Goal: Transaction & Acquisition: Purchase product/service

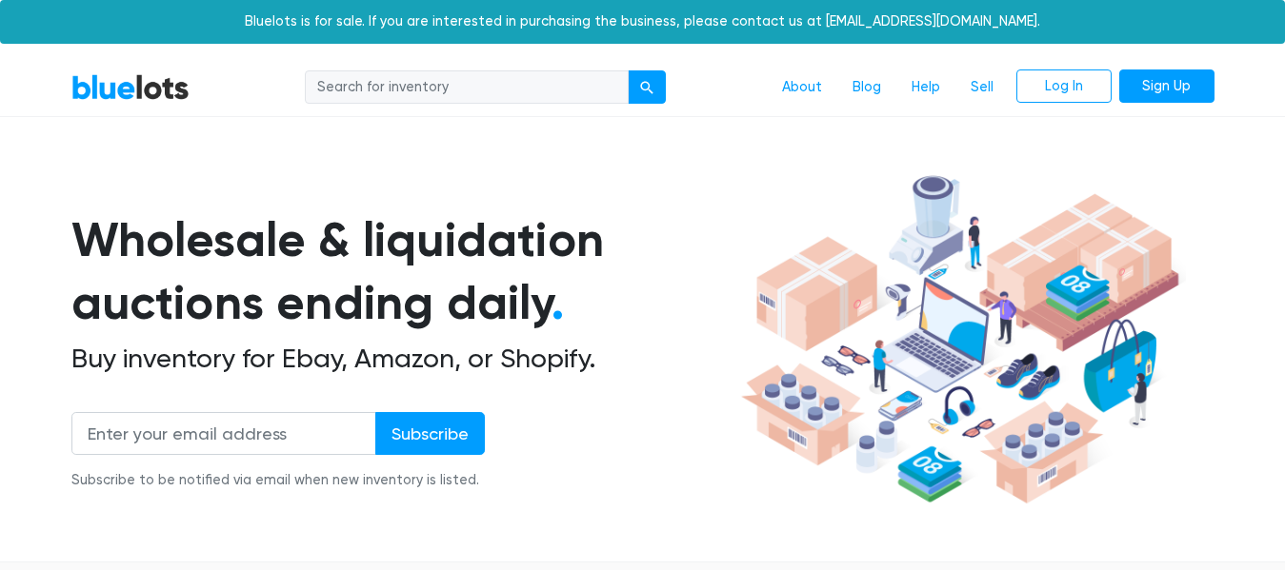
click at [563, 88] on input "search" at bounding box center [467, 87] width 324 height 34
type input "electronics"
click at [628, 70] on button "submit" at bounding box center [647, 87] width 38 height 34
click at [148, 89] on link "BlueLots" at bounding box center [130, 87] width 118 height 28
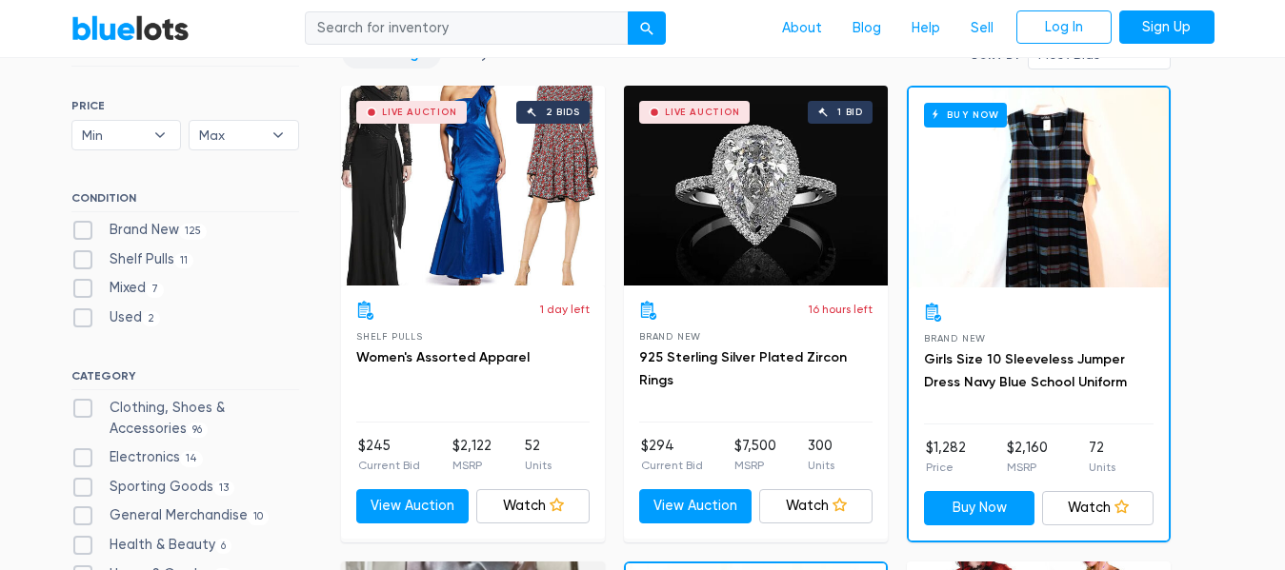
scroll to position [571, 0]
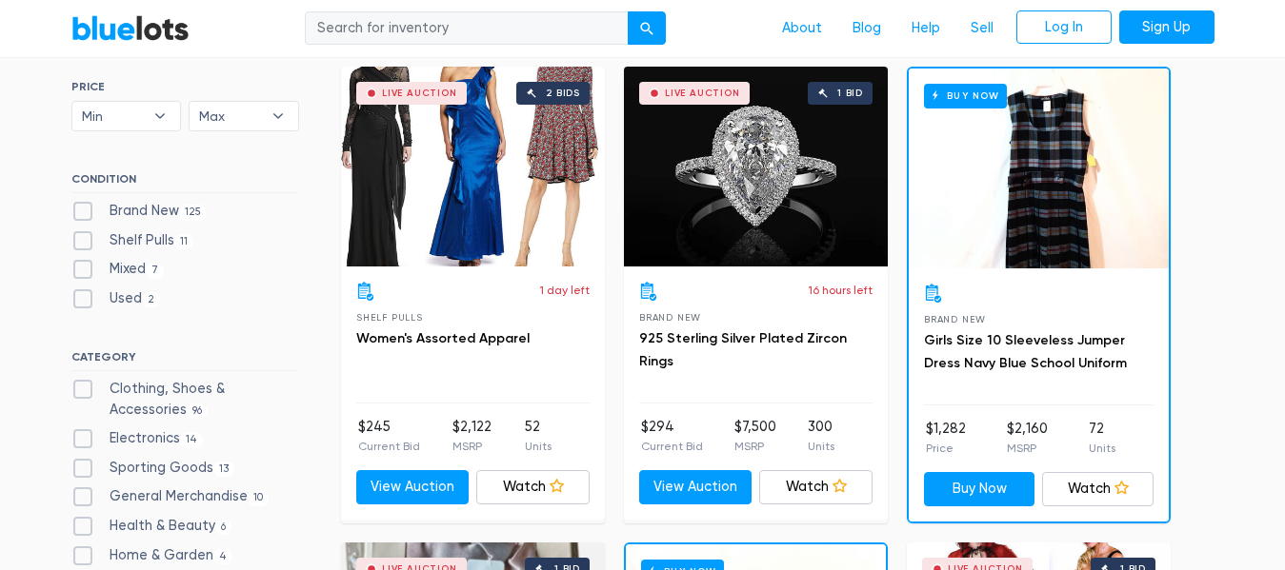
click at [81, 437] on label "Electronics 14" at bounding box center [137, 439] width 132 height 21
click at [81, 437] on input "Electronics 14" at bounding box center [77, 435] width 12 height 12
checkbox input "true"
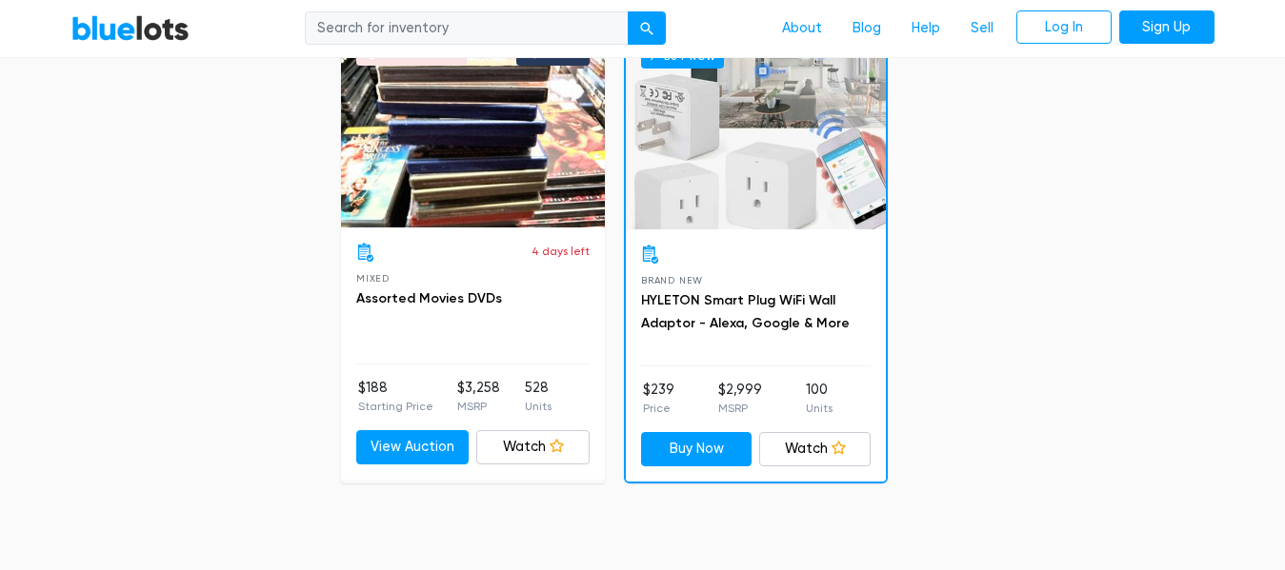
scroll to position [2638, 0]
